Goal: Transaction & Acquisition: Register for event/course

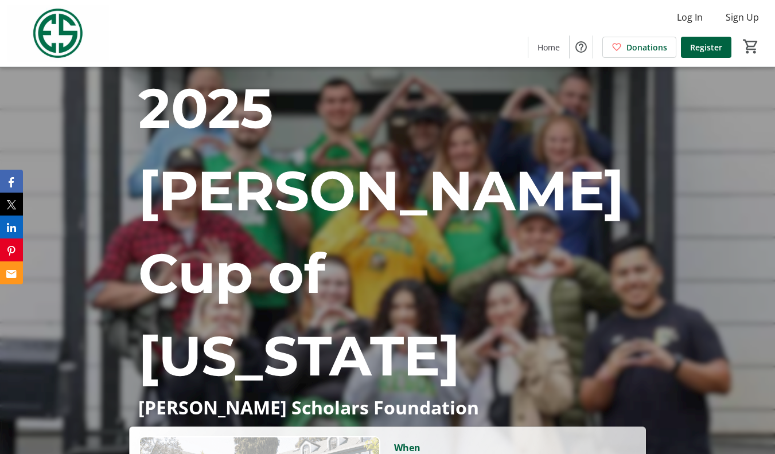
scroll to position [57, 0]
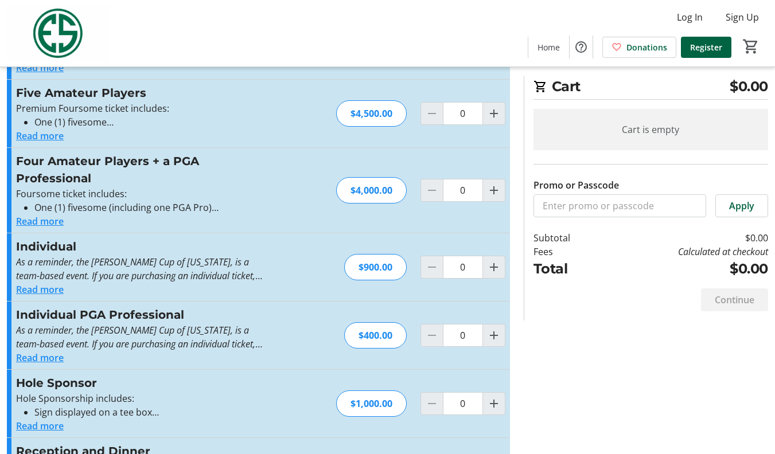
scroll to position [172, 0]
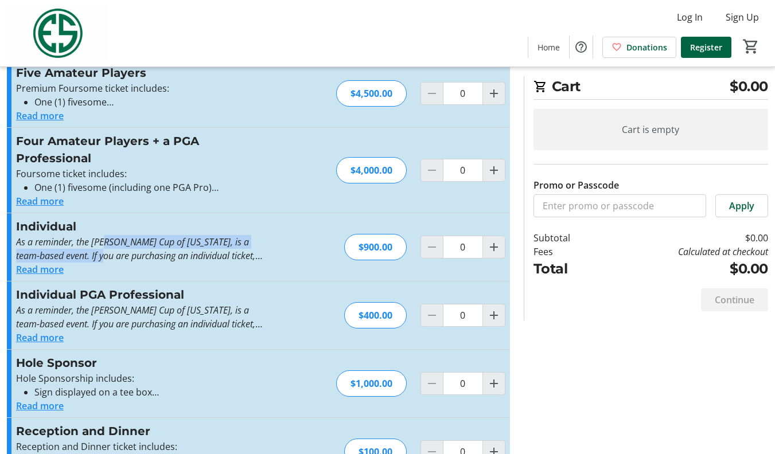
drag, startPoint x: 107, startPoint y: 243, endPoint x: 108, endPoint y: 249, distance: 6.4
click at [108, 249] on p "As a reminder, the [PERSON_NAME] Cup of [US_STATE], is a team-based event. If y…" at bounding box center [141, 249] width 251 height 28
drag, startPoint x: 108, startPoint y: 249, endPoint x: 124, endPoint y: 246, distance: 15.8
click at [124, 246] on em "As a reminder, the [PERSON_NAME] Cup of [US_STATE], is a team-based event. If y…" at bounding box center [139, 256] width 246 height 40
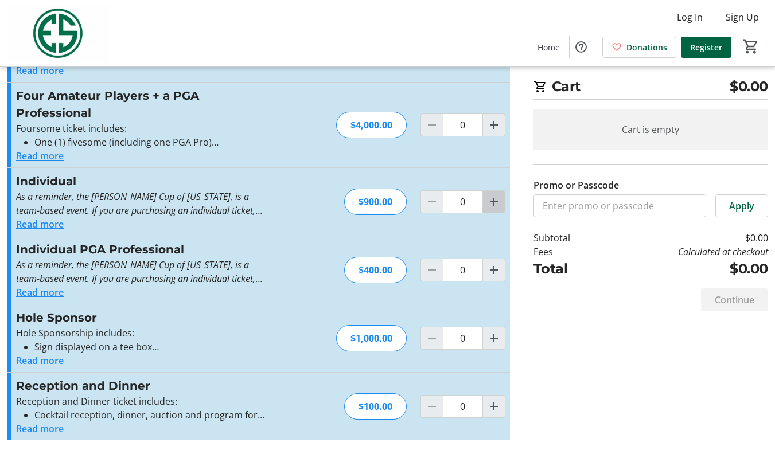
click at [499, 201] on mat-icon "Increment by one" at bounding box center [494, 202] width 14 height 14
type input "1"
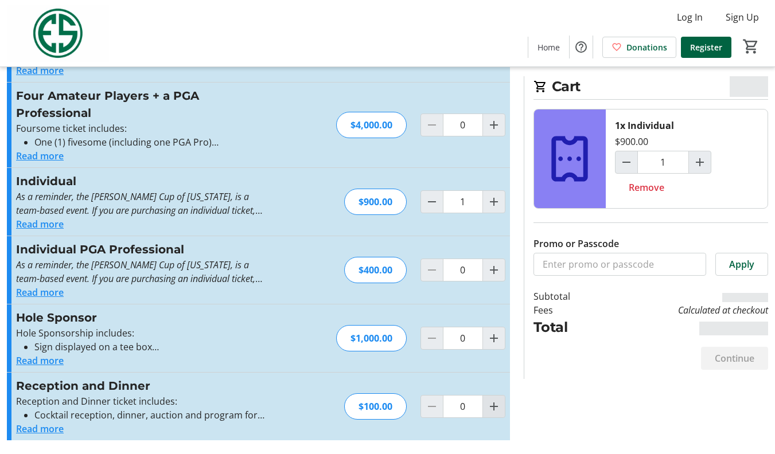
click at [497, 407] on mat-icon "Increment by one" at bounding box center [494, 407] width 14 height 14
type input "1"
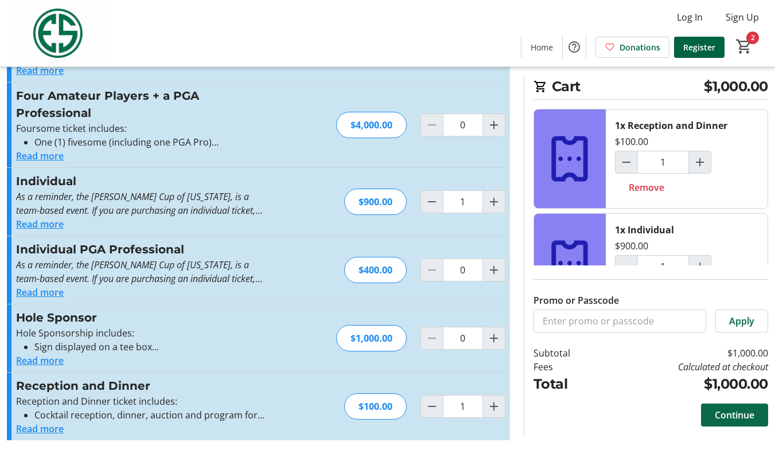
click at [724, 420] on span "Continue" at bounding box center [735, 416] width 40 height 14
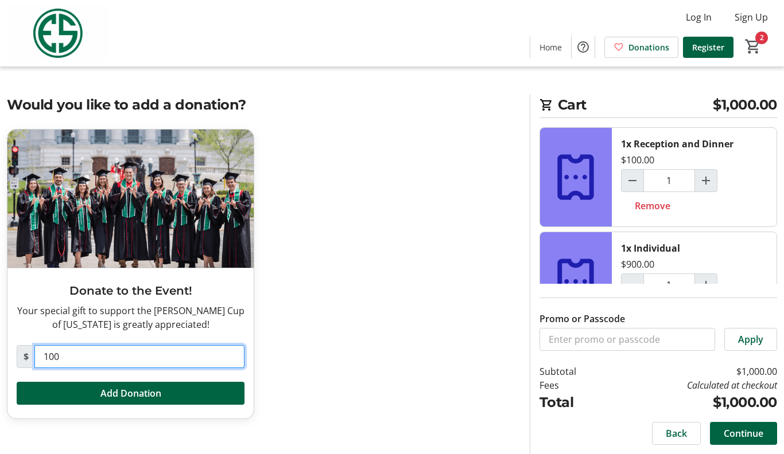
drag, startPoint x: 30, startPoint y: 356, endPoint x: 23, endPoint y: 356, distance: 7.5
click at [23, 356] on div "$ 100" at bounding box center [131, 356] width 228 height 23
type input "0"
click at [361, 358] on div "Donate to the Event! Your special gift to support the [PERSON_NAME] Cup of [US_…" at bounding box center [261, 281] width 523 height 304
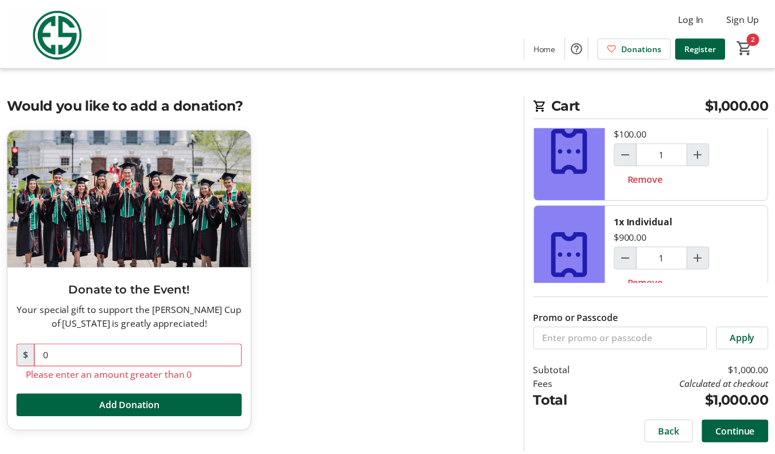
scroll to position [48, 0]
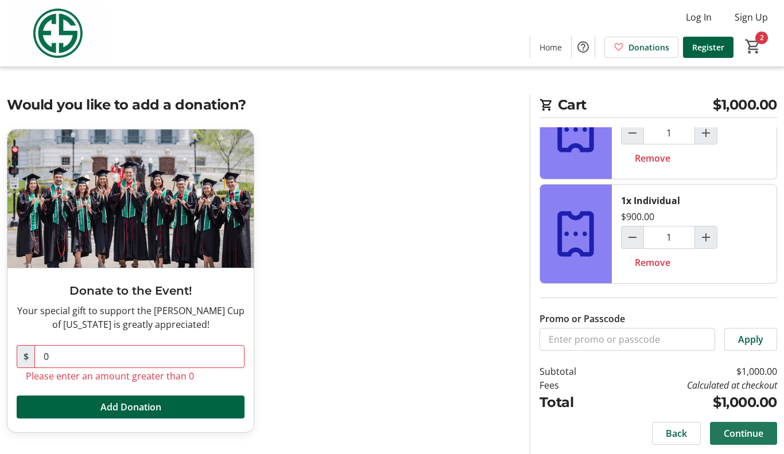
click at [741, 435] on span "Continue" at bounding box center [744, 434] width 40 height 14
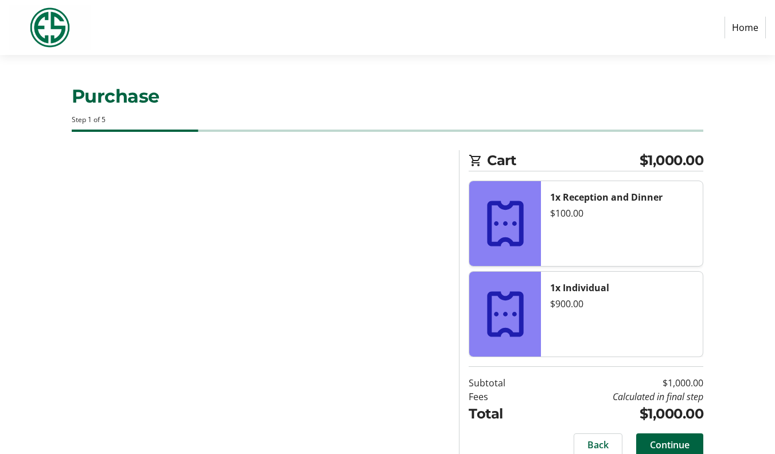
select select "US"
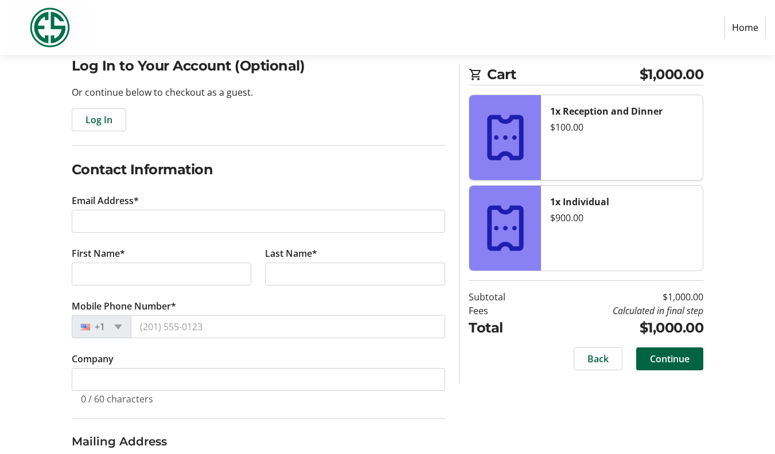
scroll to position [115, 0]
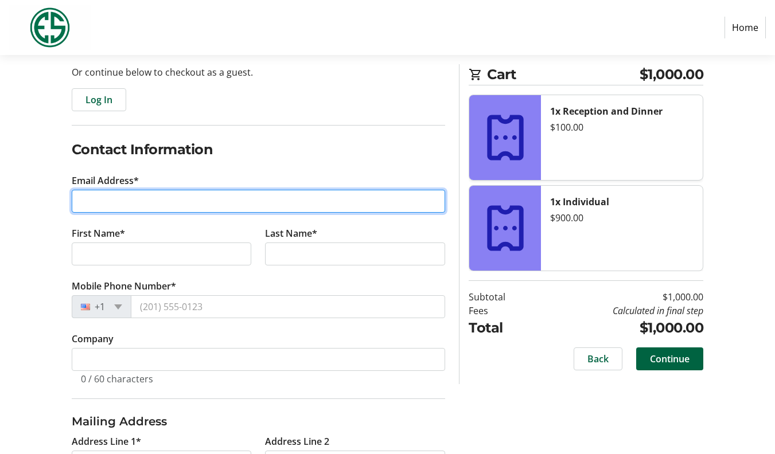
click at [121, 201] on input "Email Address*" at bounding box center [259, 201] width 374 height 23
type input "[EMAIL_ADDRESS][DOMAIN_NAME]"
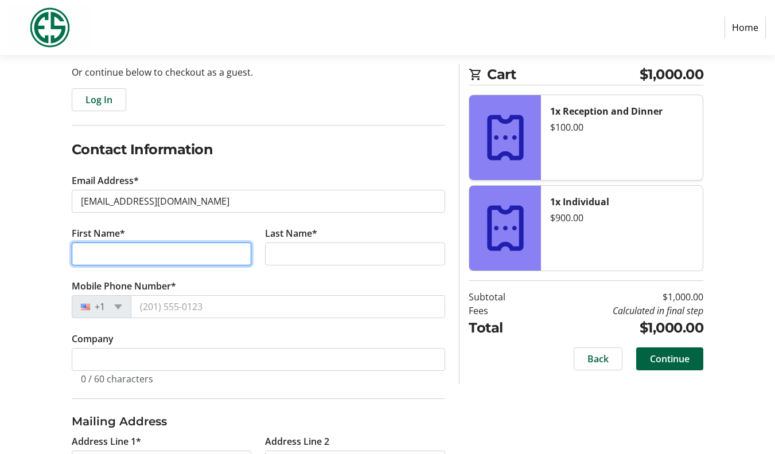
type input "[PERSON_NAME]"
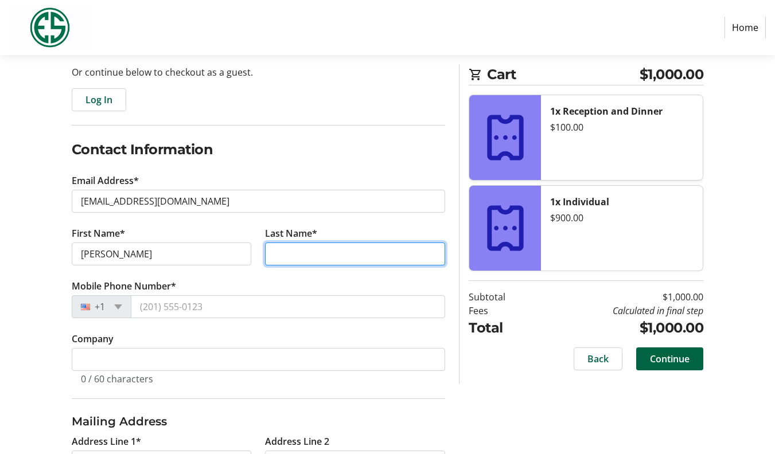
type input "[PERSON_NAME]"
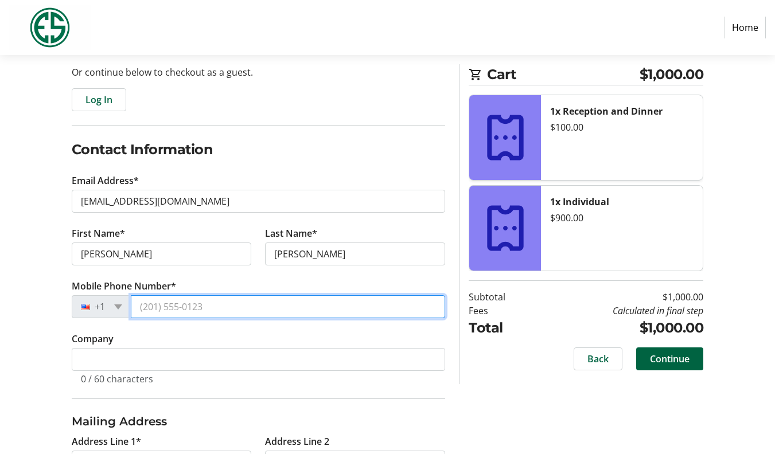
type input "[PHONE_NUMBER]"
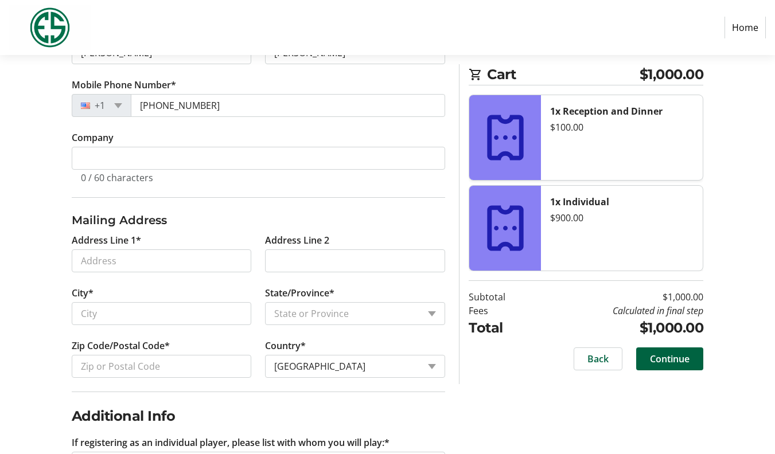
scroll to position [344, 0]
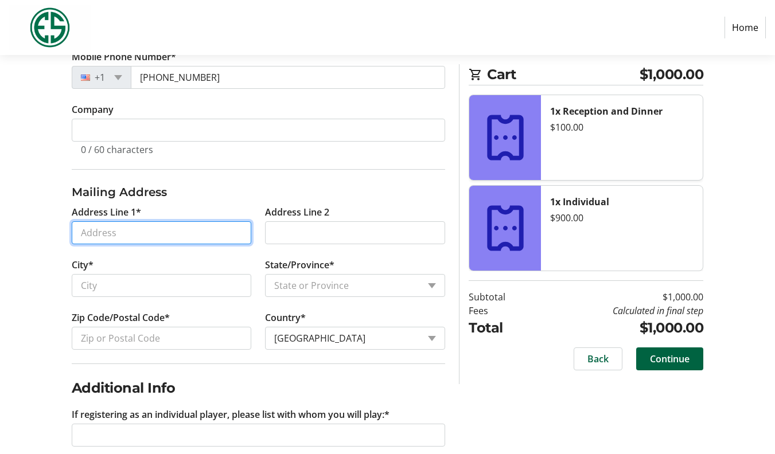
click at [142, 228] on input "Address Line 1*" at bounding box center [162, 233] width 180 height 23
type input "[STREET_ADDRESS][PERSON_NAME]"
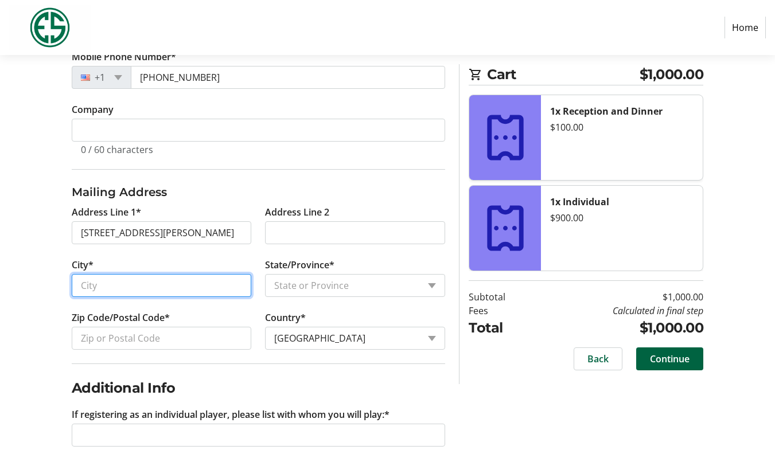
type input "Beaverton"
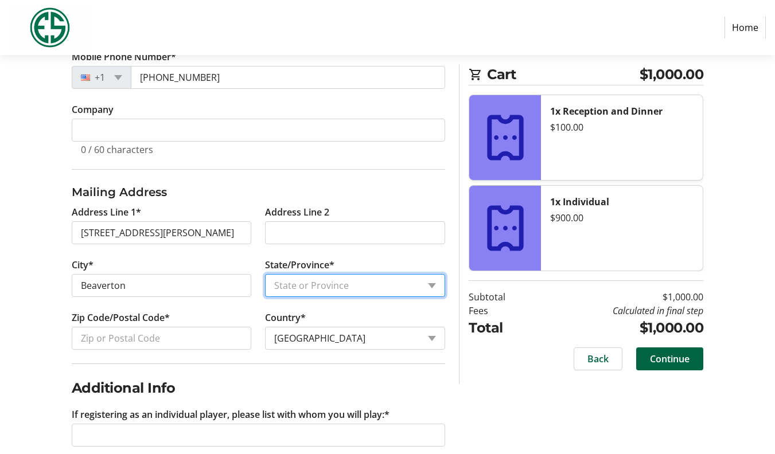
select select "OR"
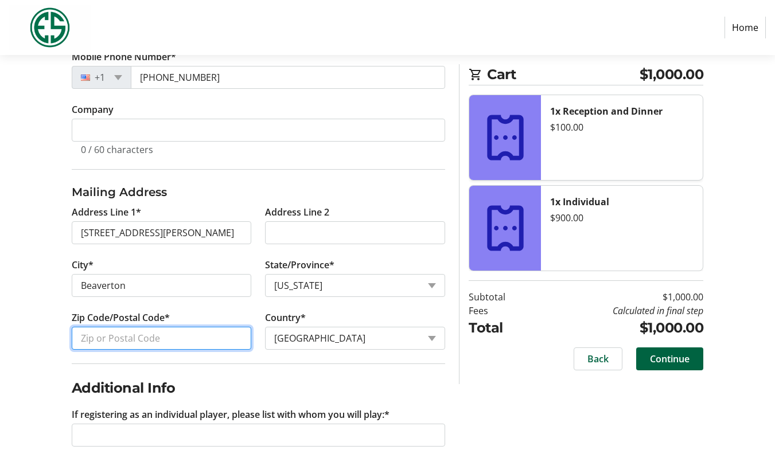
type input "97005-1528"
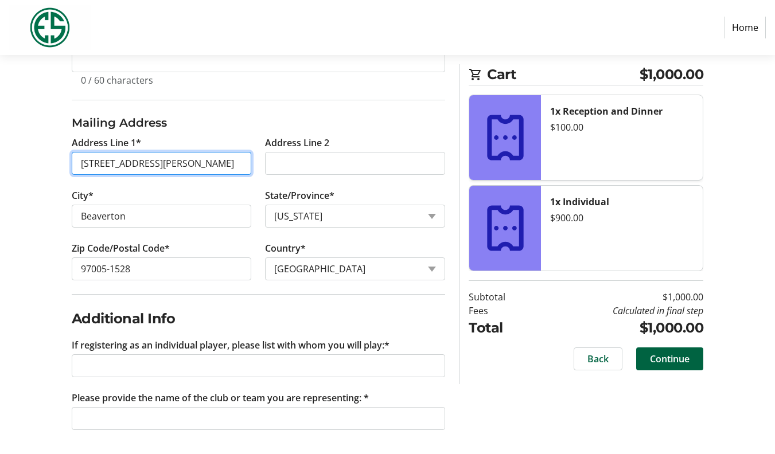
scroll to position [417, 0]
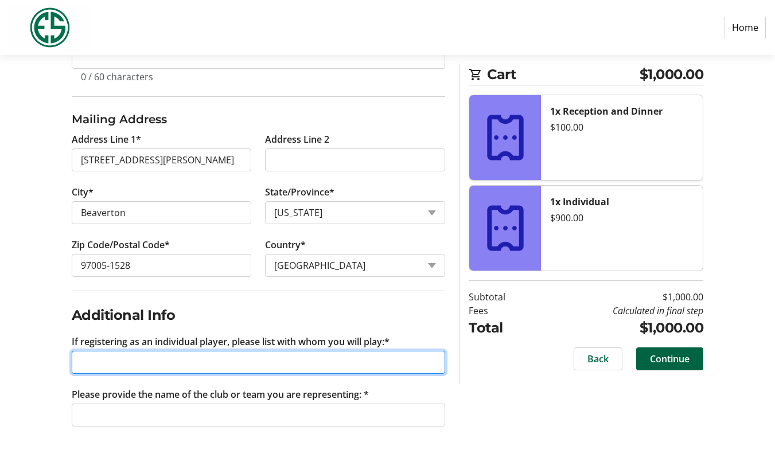
click at [191, 363] on input "If registering as an individual player, please list with whom you will play:*" at bounding box center [259, 362] width 374 height 23
type input "[PERSON_NAME], [PERSON_NAME], [PERSON_NAME]"
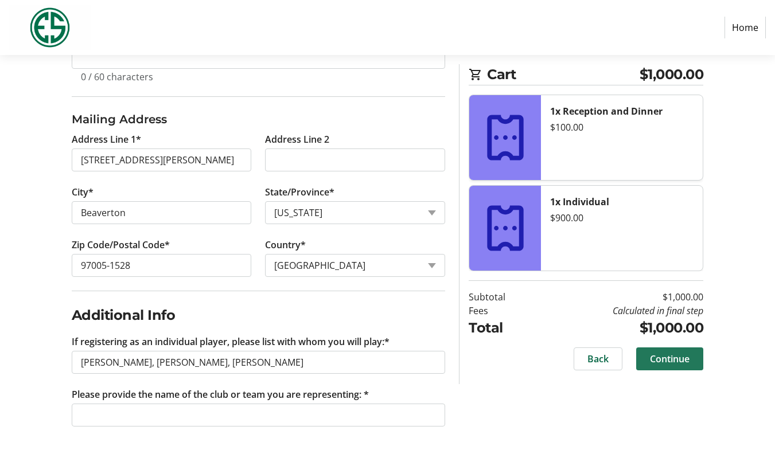
click at [669, 357] on span "Continue" at bounding box center [670, 359] width 40 height 14
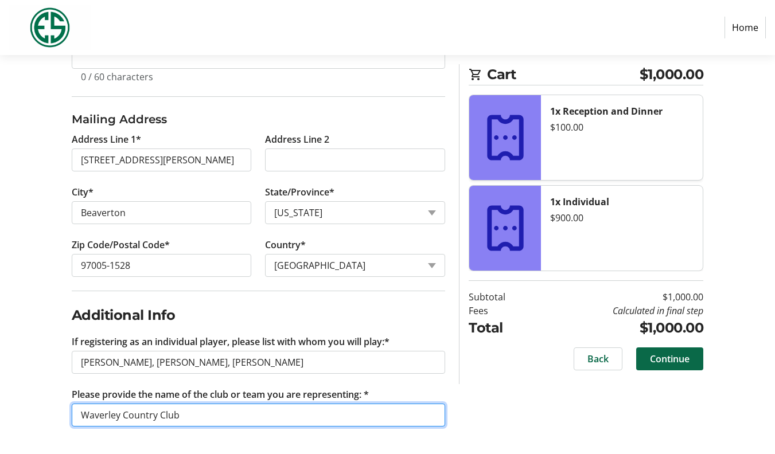
type input "Waverley Country Club"
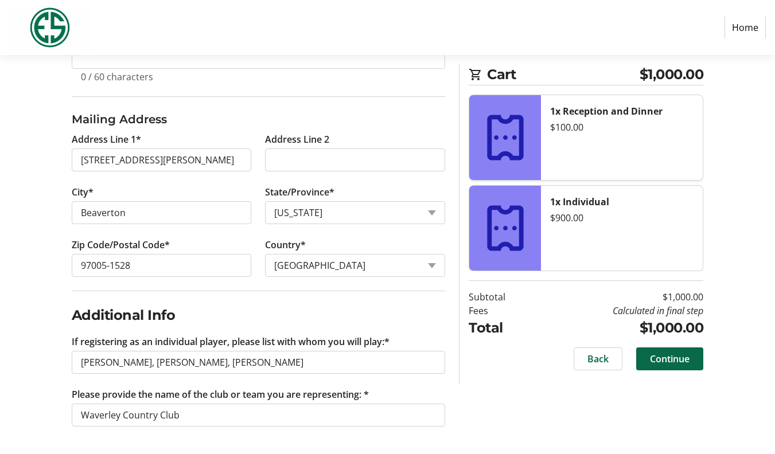
click at [663, 352] on span "Continue" at bounding box center [670, 359] width 40 height 14
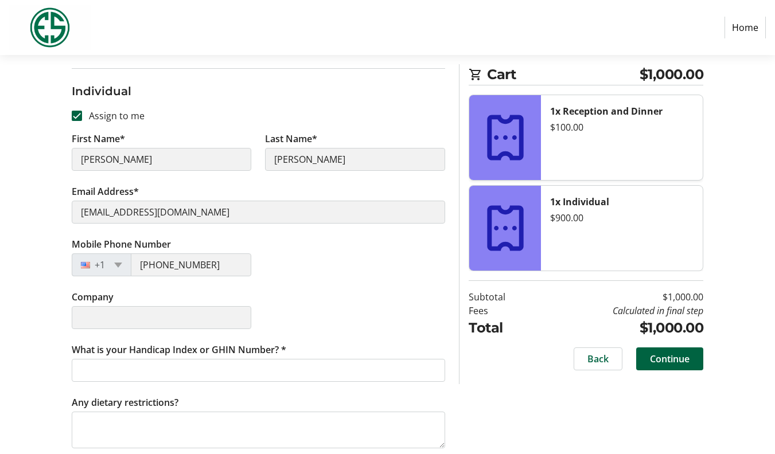
scroll to position [535, 0]
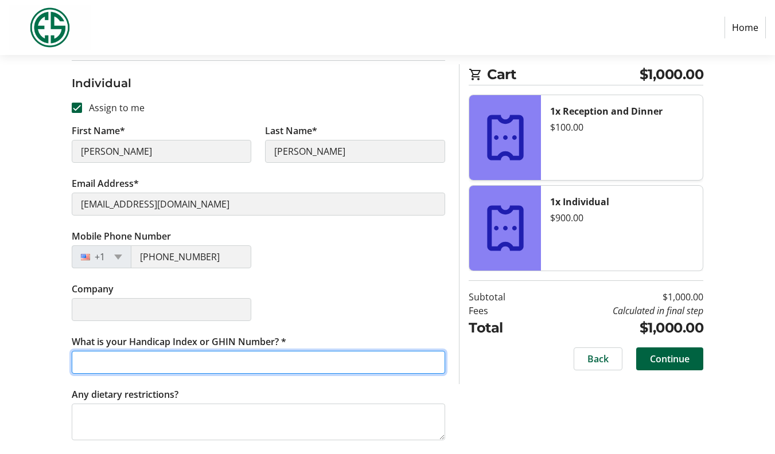
click at [200, 366] on input "What is your Handicap Index or GHIN Number? *" at bounding box center [259, 362] width 374 height 23
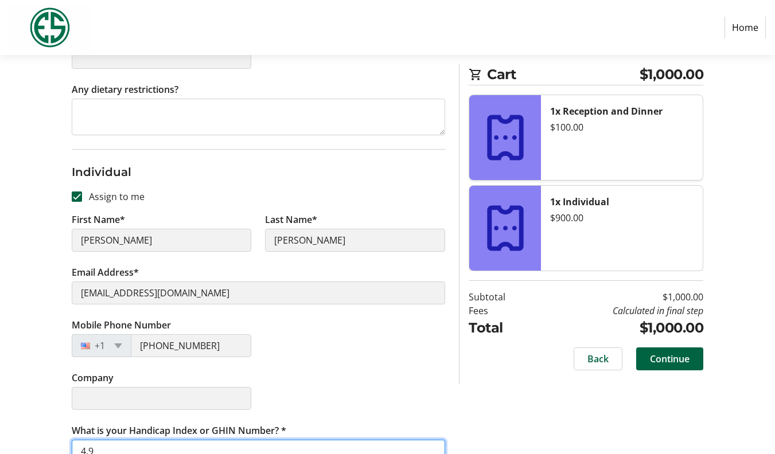
scroll to position [248, 0]
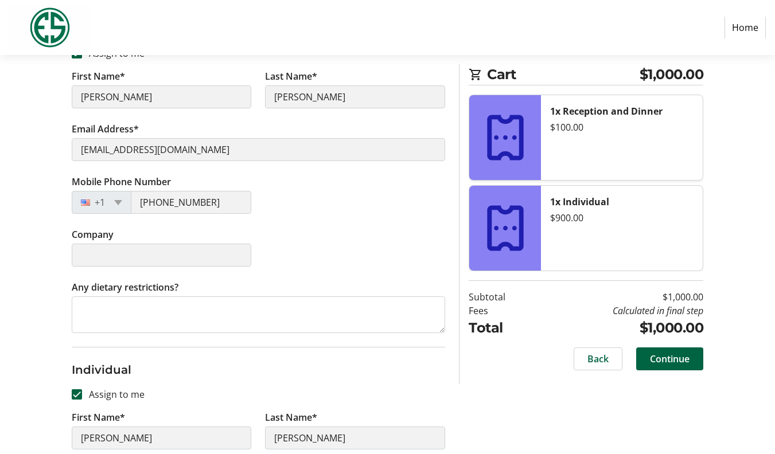
type input "4.9"
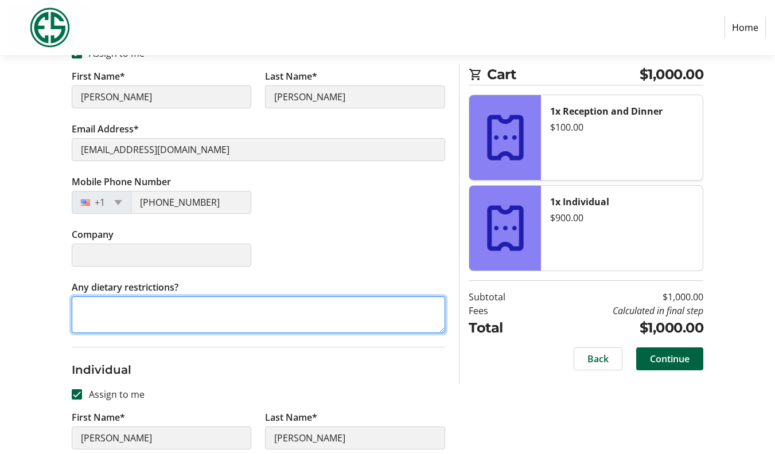
click at [131, 304] on textarea "Any dietary restrictions?" at bounding box center [259, 315] width 374 height 37
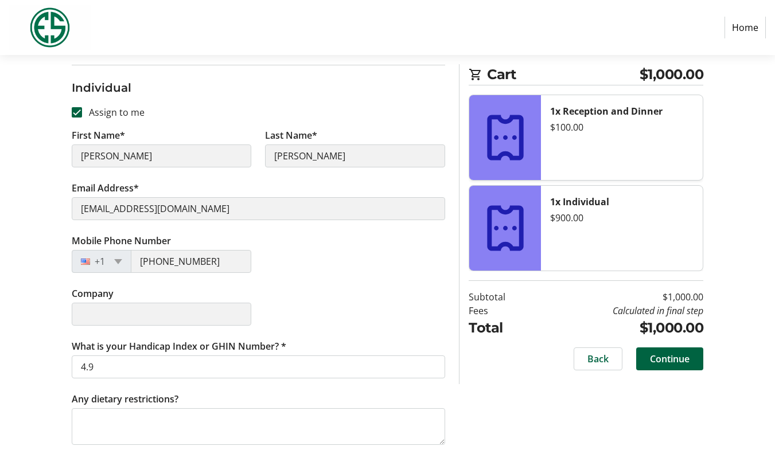
scroll to position [535, 0]
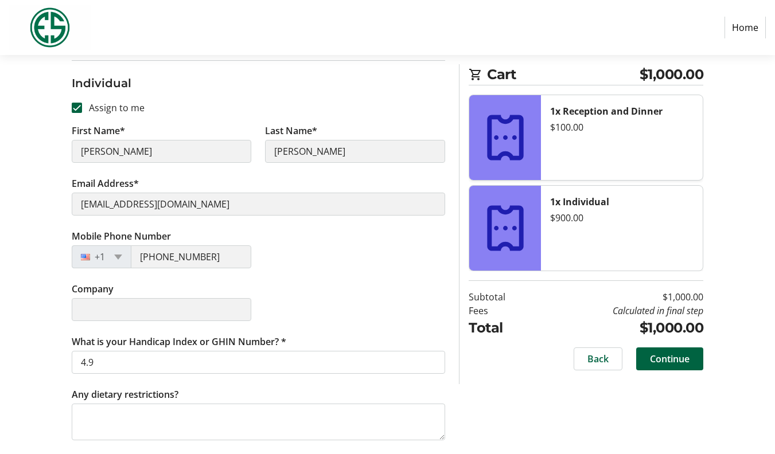
type textarea "No"
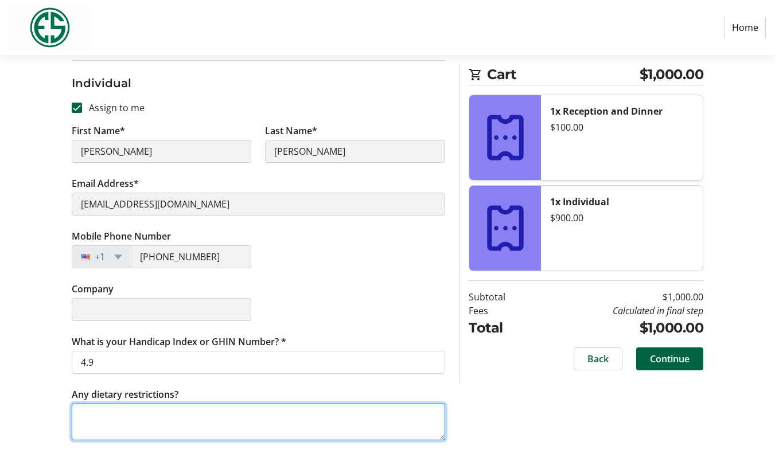
click at [178, 408] on textarea "Any dietary restrictions?" at bounding box center [259, 422] width 374 height 37
type textarea "B"
type textarea "No"
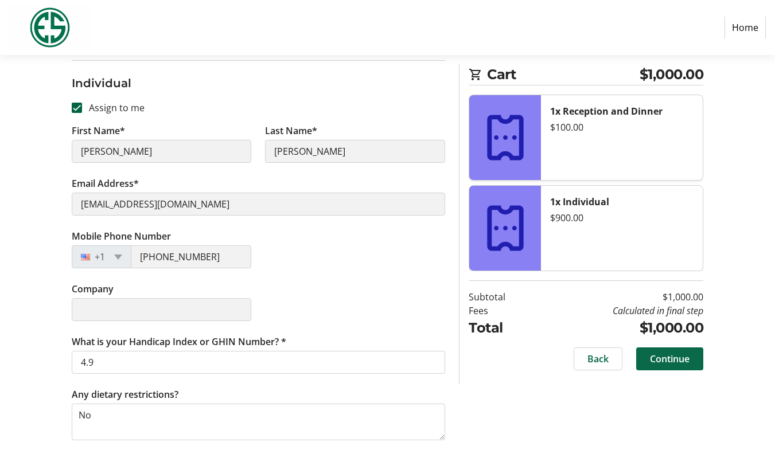
click at [666, 356] on span "Continue" at bounding box center [670, 359] width 40 height 14
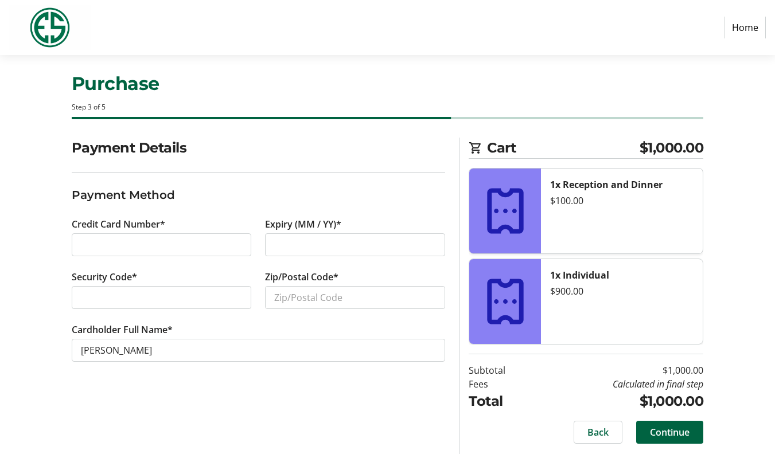
scroll to position [16, 0]
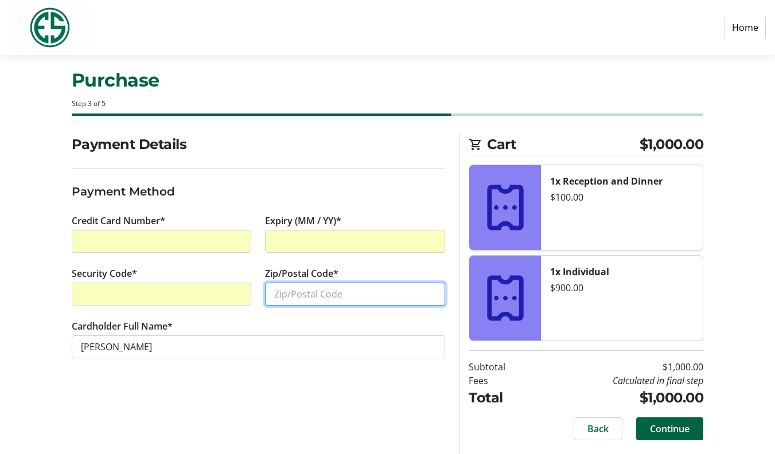
click at [296, 304] on input "Zip/Postal Code*" at bounding box center [355, 294] width 180 height 23
type input "97005"
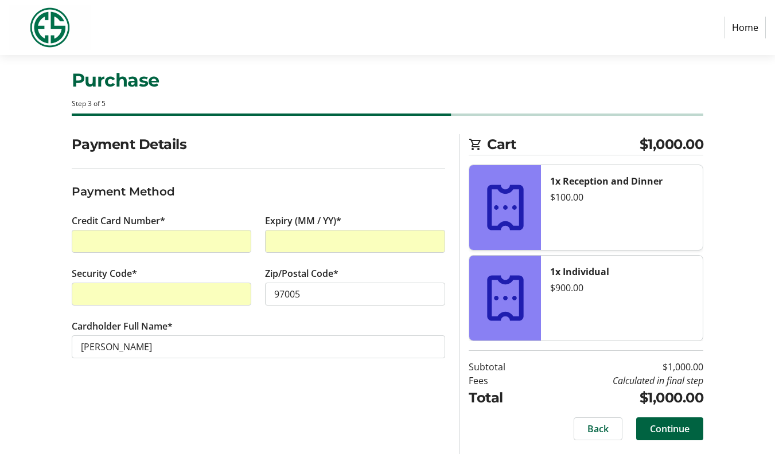
drag, startPoint x: 328, startPoint y: 384, endPoint x: 165, endPoint y: 367, distance: 164.4
click at [322, 384] on section "Payment Details Payment Method Credit Card Number* Expiry (MM / YY)* Security C…" at bounding box center [259, 260] width 374 height 252
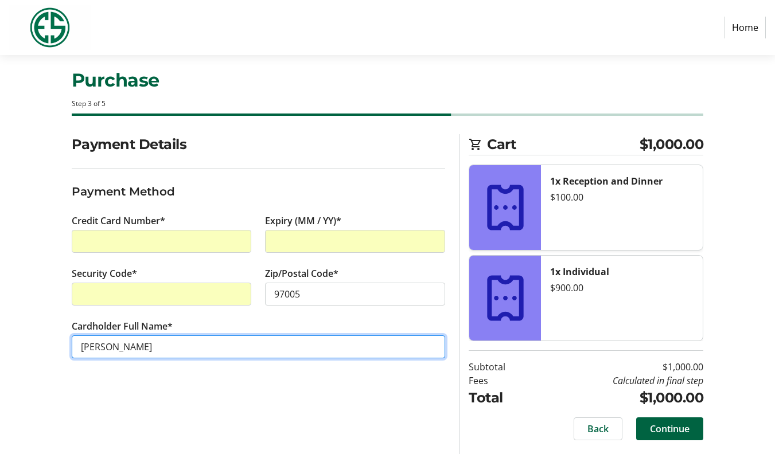
drag, startPoint x: 145, startPoint y: 348, endPoint x: 51, endPoint y: 341, distance: 94.4
click at [51, 341] on div "Payment Details Payment Method Credit Card Number* Expiry (MM / YY)* Security C…" at bounding box center [387, 294] width 775 height 320
type input "[PERSON_NAME]"
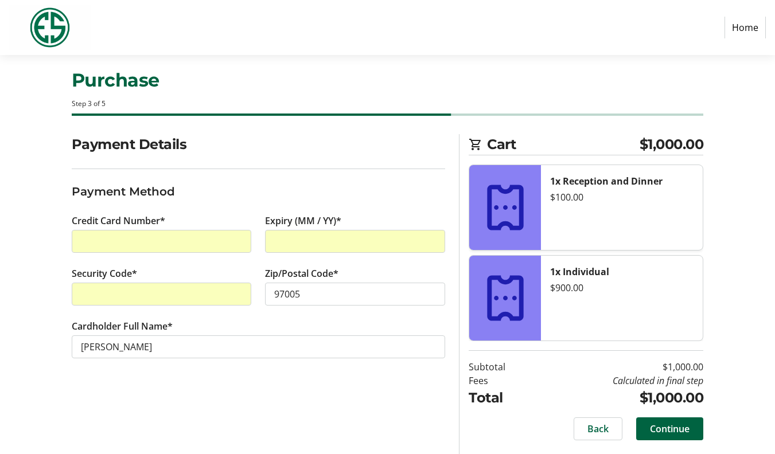
click at [172, 397] on div "Payment Details Payment Method Credit Card Number* Expiry (MM / YY)* Security C…" at bounding box center [259, 294] width 388 height 320
click at [674, 432] on span "Continue" at bounding box center [670, 429] width 40 height 14
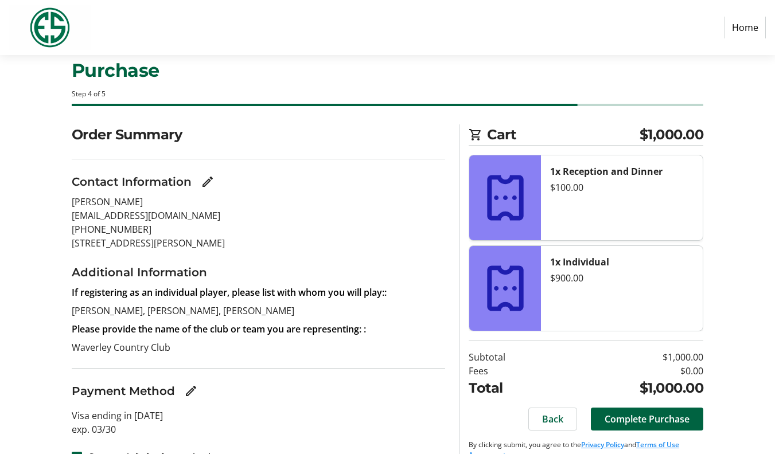
scroll to position [49, 0]
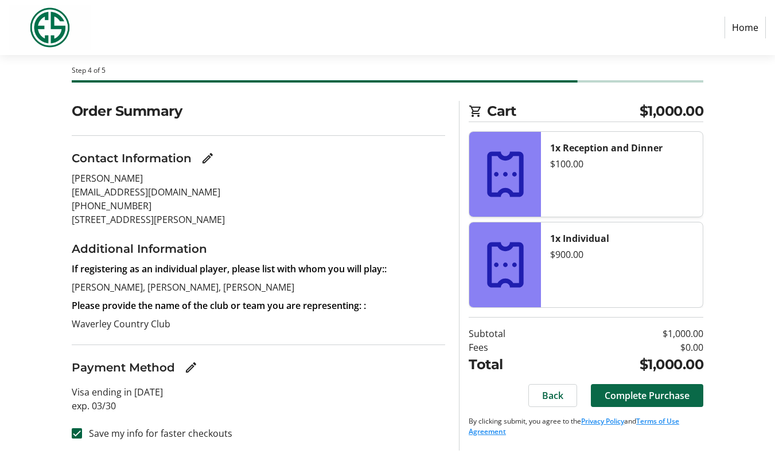
click at [628, 392] on span "Complete Purchase" at bounding box center [647, 396] width 85 height 14
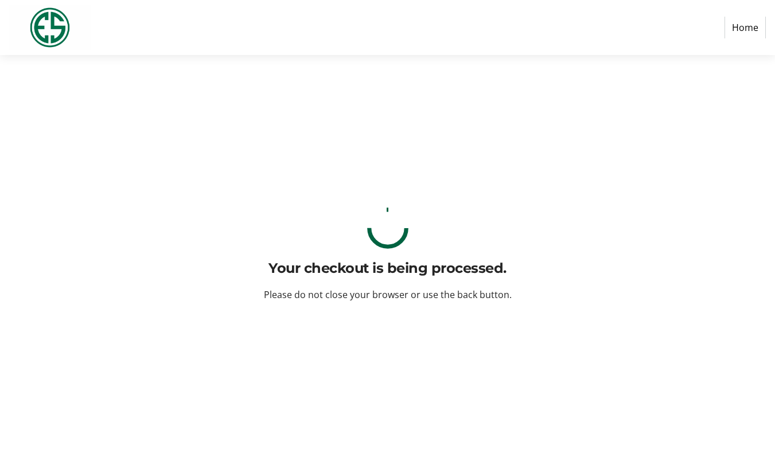
scroll to position [0, 0]
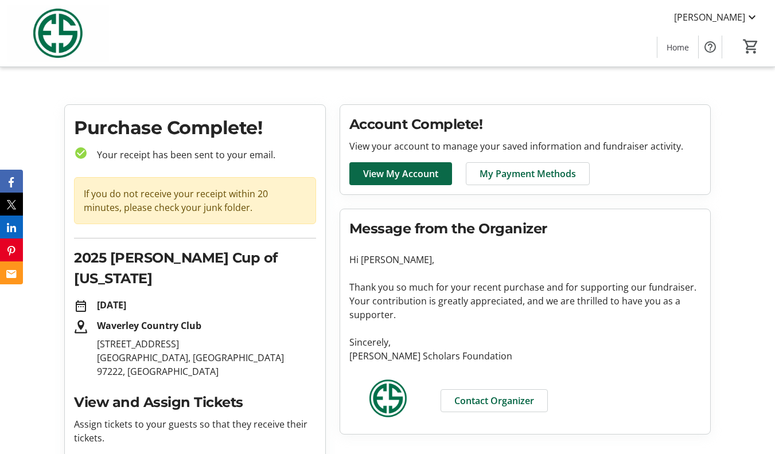
click at [413, 169] on span "View My Account" at bounding box center [400, 174] width 75 height 14
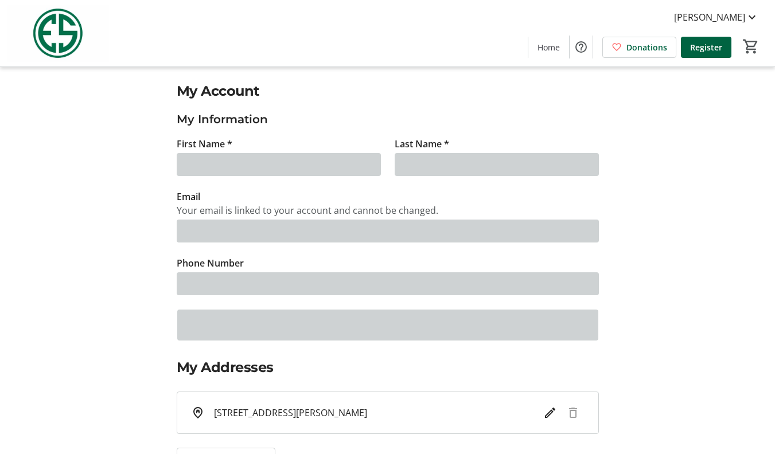
type input "[PERSON_NAME]"
type input "[EMAIL_ADDRESS][DOMAIN_NAME]"
type input "[PHONE_NUMBER]"
